Goal: Information Seeking & Learning: Learn about a topic

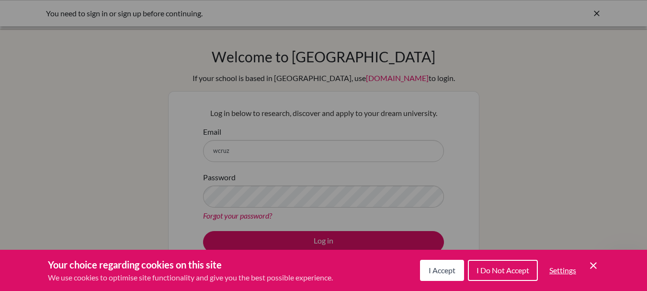
click at [437, 274] on span "I Accept" at bounding box center [442, 269] width 27 height 9
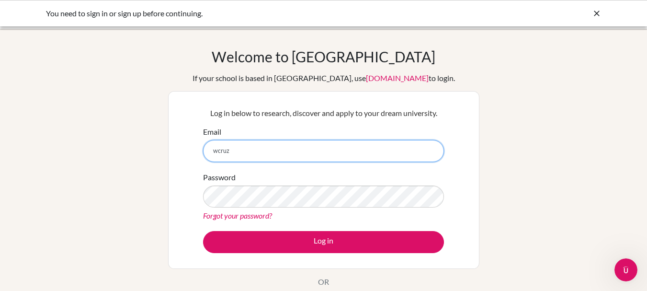
click at [230, 152] on input "wcruz" at bounding box center [323, 151] width 241 height 22
type input "wcruz@dowalschool.net"
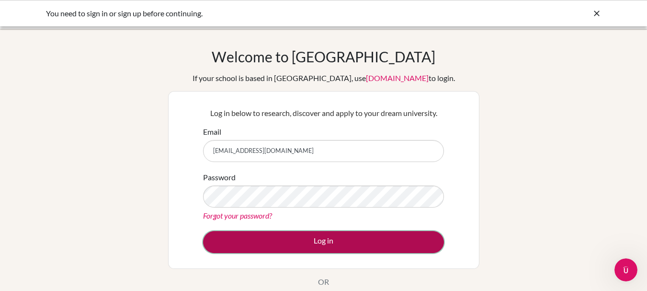
click at [299, 239] on button "Log in" at bounding box center [323, 242] width 241 height 22
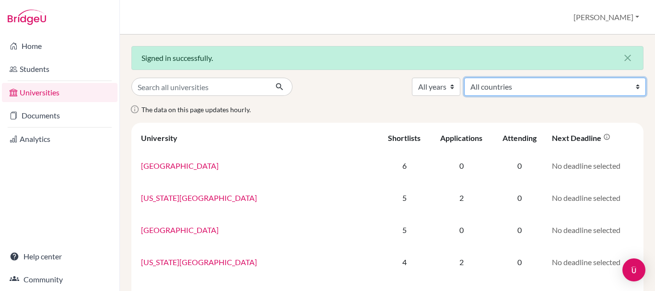
click at [631, 85] on select "All countries Argentina Australia Canada China France Germany Hong Kong (China)…" at bounding box center [555, 87] width 182 height 18
select select "39"
click at [535, 78] on select "All countries Argentina Australia Canada China France Germany Hong Kong (China)…" at bounding box center [555, 87] width 182 height 18
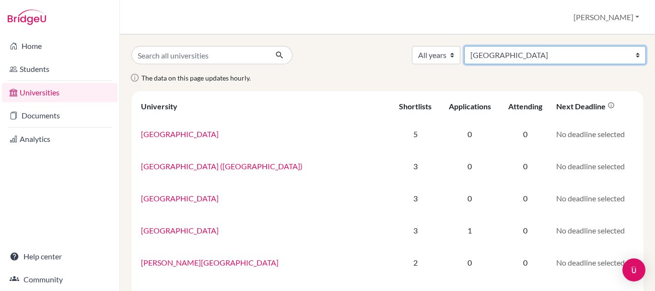
click at [629, 52] on select "All countries [GEOGRAPHIC_DATA] [GEOGRAPHIC_DATA] [GEOGRAPHIC_DATA] [GEOGRAPHIC…" at bounding box center [555, 55] width 182 height 18
click at [627, 56] on select "All countries Argentina Australia Canada China France Germany Hong Kong (China)…" at bounding box center [555, 55] width 182 height 18
select select "158"
click at [535, 46] on select "All countries Argentina Australia Canada China France Germany Hong Kong (China)…" at bounding box center [555, 55] width 182 height 18
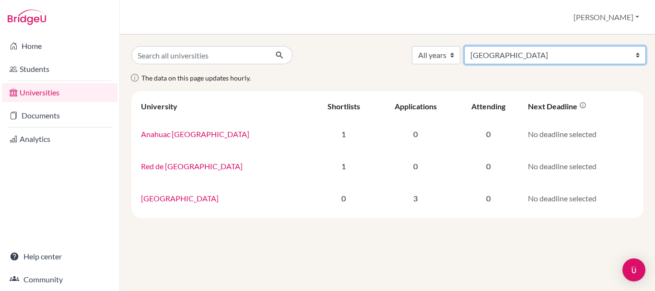
click at [635, 55] on select "All countries [GEOGRAPHIC_DATA] [GEOGRAPHIC_DATA] [GEOGRAPHIC_DATA] [GEOGRAPHIC…" at bounding box center [555, 55] width 182 height 18
select select "58"
click at [542, 46] on select "All countries [GEOGRAPHIC_DATA] [GEOGRAPHIC_DATA] [GEOGRAPHIC_DATA] [GEOGRAPHIC…" at bounding box center [555, 55] width 182 height 18
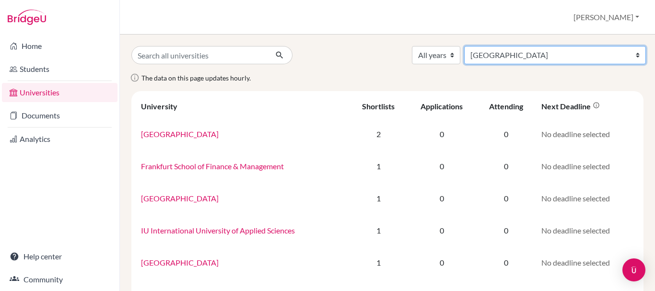
click at [632, 56] on select "All countries [GEOGRAPHIC_DATA] [GEOGRAPHIC_DATA] [GEOGRAPHIC_DATA] [GEOGRAPHIC…" at bounding box center [555, 55] width 182 height 18
select select "69"
click at [535, 46] on select "All countries [GEOGRAPHIC_DATA] [GEOGRAPHIC_DATA] [GEOGRAPHIC_DATA] [GEOGRAPHIC…" at bounding box center [555, 55] width 182 height 18
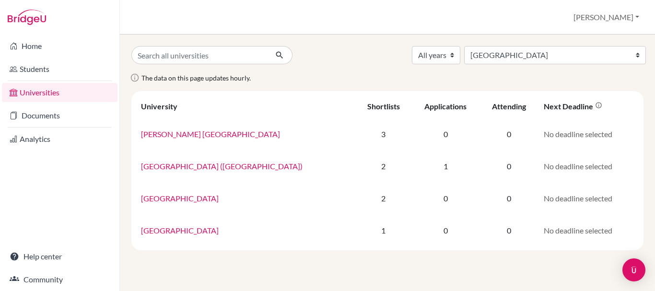
select select "69"
click at [460, 53] on select "All years 2026 2025 2024 2023 2022" at bounding box center [436, 55] width 48 height 18
click at [635, 56] on select "All countries [GEOGRAPHIC_DATA] [GEOGRAPHIC_DATA] [GEOGRAPHIC_DATA] [GEOGRAPHIC…" at bounding box center [555, 55] width 182 height 18
click at [438, 67] on div "All years 2026 2025 2024 2023 2022 All countries [GEOGRAPHIC_DATA] [GEOGRAPHIC_…" at bounding box center [387, 148] width 512 height 204
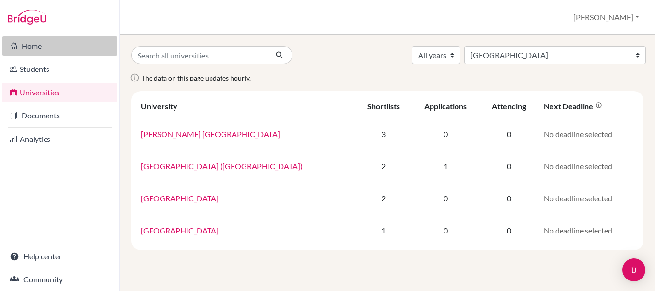
click at [22, 43] on link "Home" at bounding box center [59, 45] width 115 height 19
